Goal: Task Accomplishment & Management: Complete application form

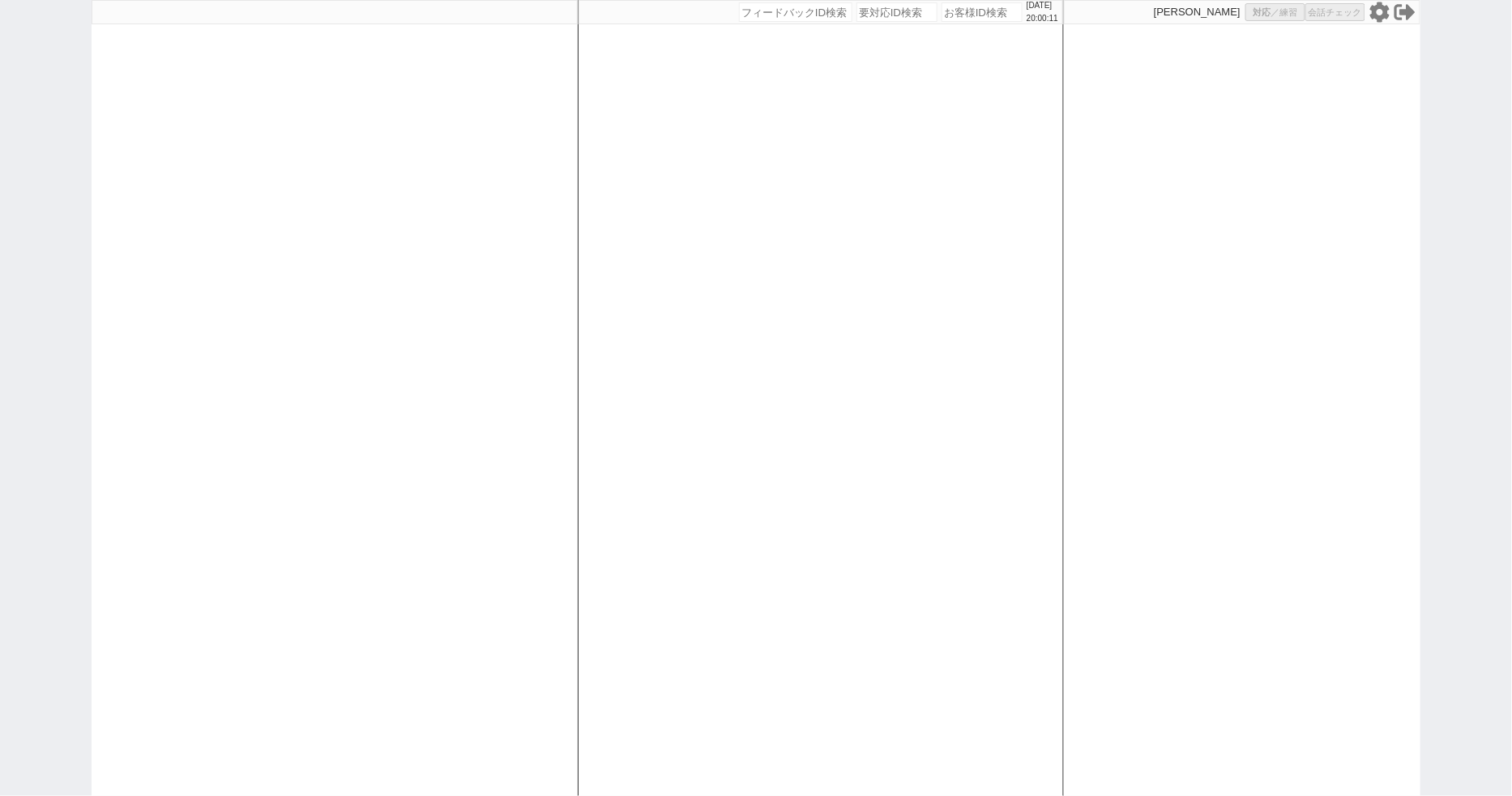
select select "100"
select select "3"
select select
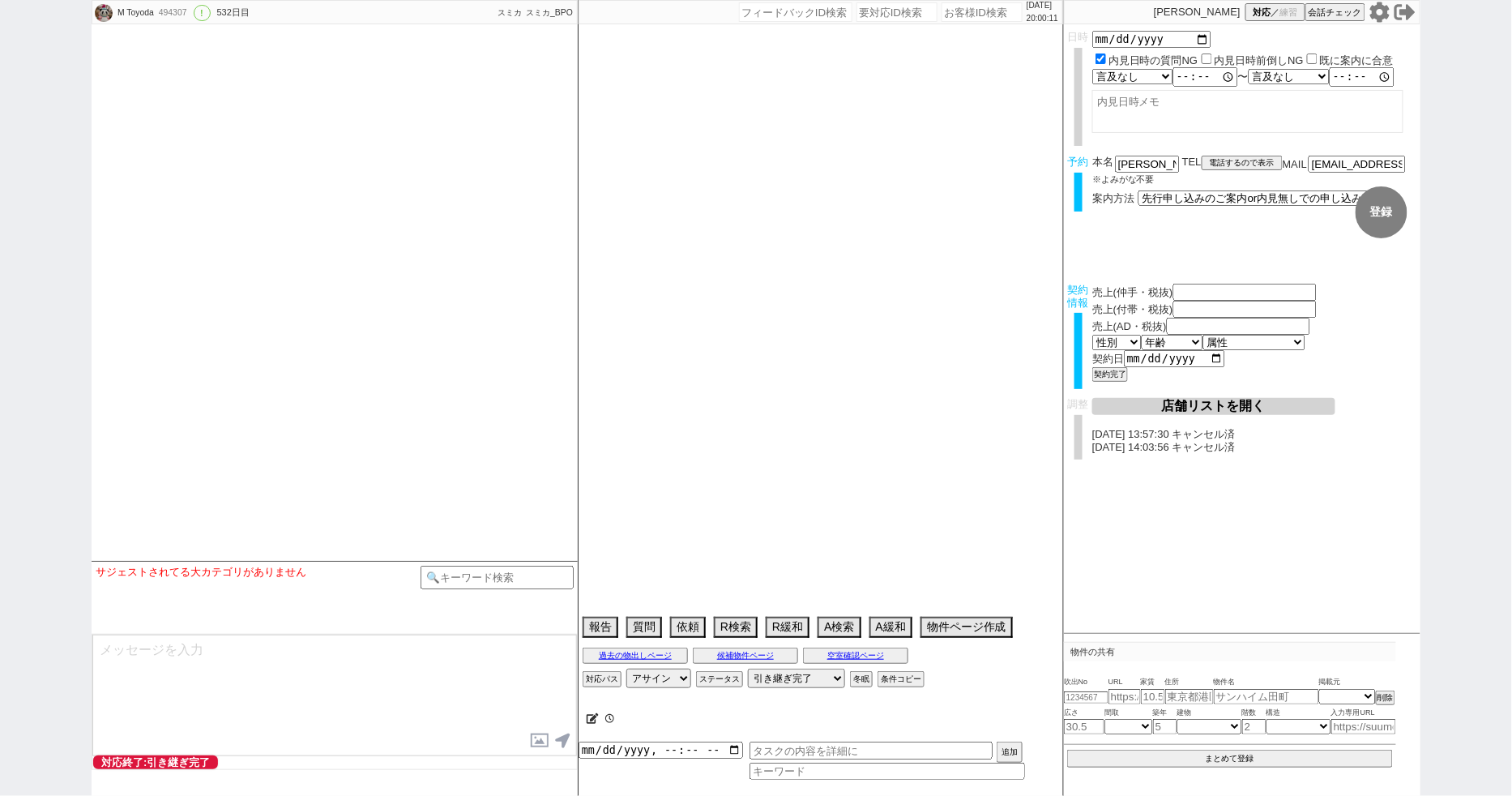
click at [1379, 12] on icon at bounding box center [1380, 12] width 21 height 21
type textarea "[PERSON_NAME]対応　リビング15畳 @@先行/内見なし申し込みの場合はクライアントがお客様と事前打ち合わせするので、日程が取れたら打ち合わせの日付…"
select select "[DATE]"
select select "3"
select select "37"
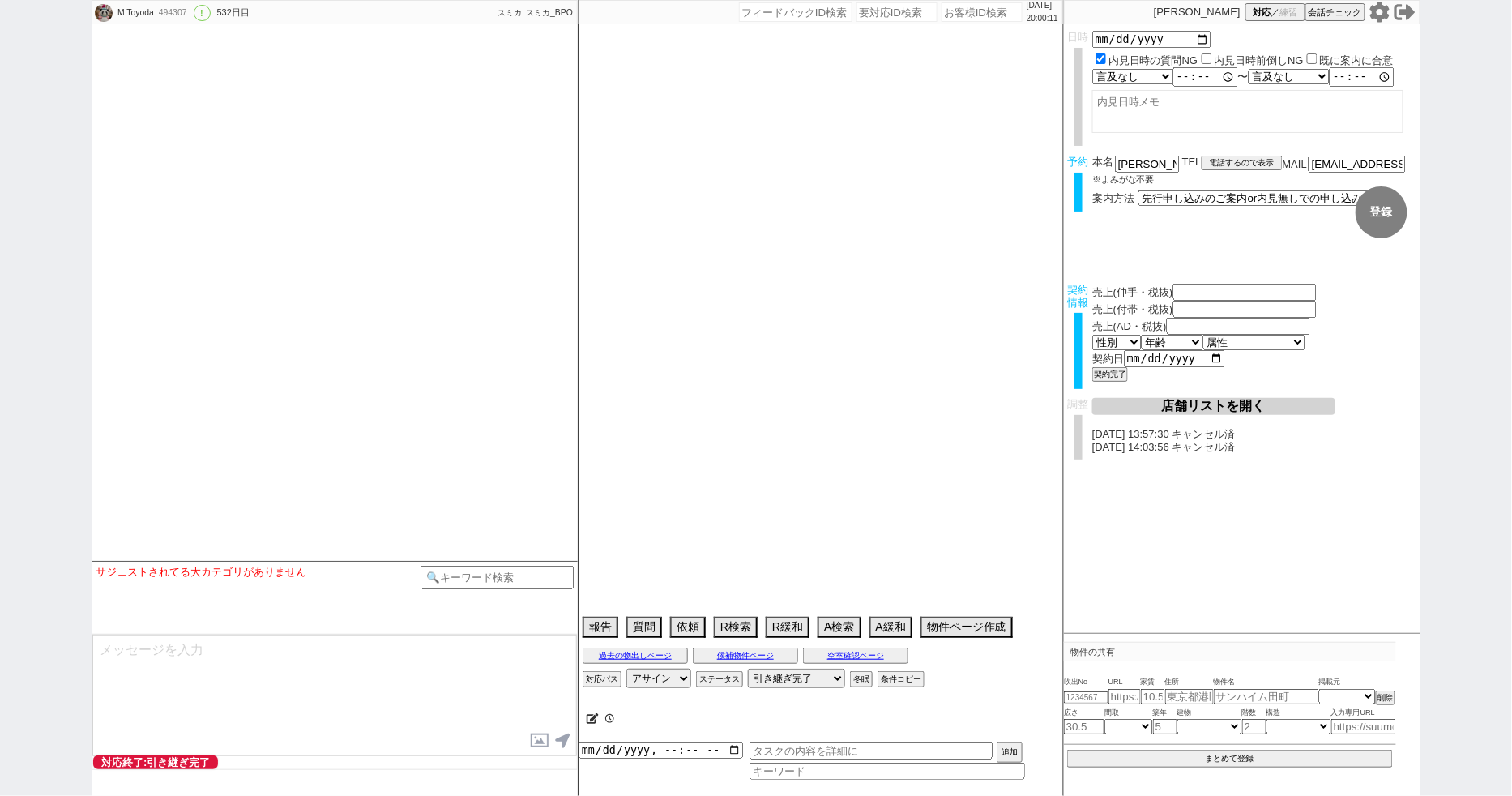
select select "7"
select select "14"
select select "485"
